Goal: Information Seeking & Learning: Learn about a topic

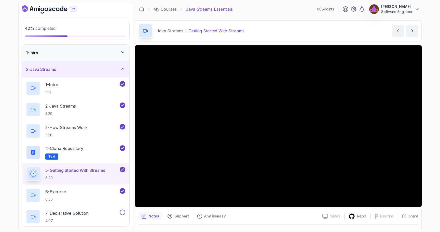
scroll to position [133, 0]
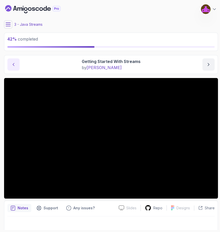
click at [14, 66] on icon "previous content" at bounding box center [13, 64] width 5 height 5
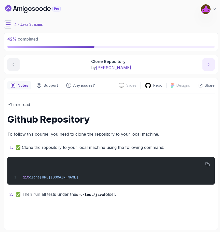
click at [210, 67] on icon "next content" at bounding box center [208, 64] width 5 height 5
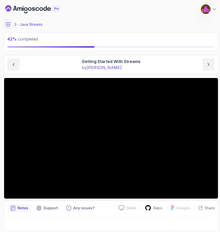
scroll to position [4, 0]
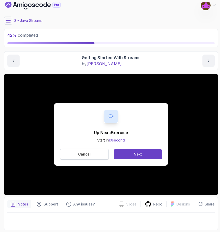
click at [92, 153] on button "Cancel" at bounding box center [84, 154] width 49 height 11
